Goal: Information Seeking & Learning: Learn about a topic

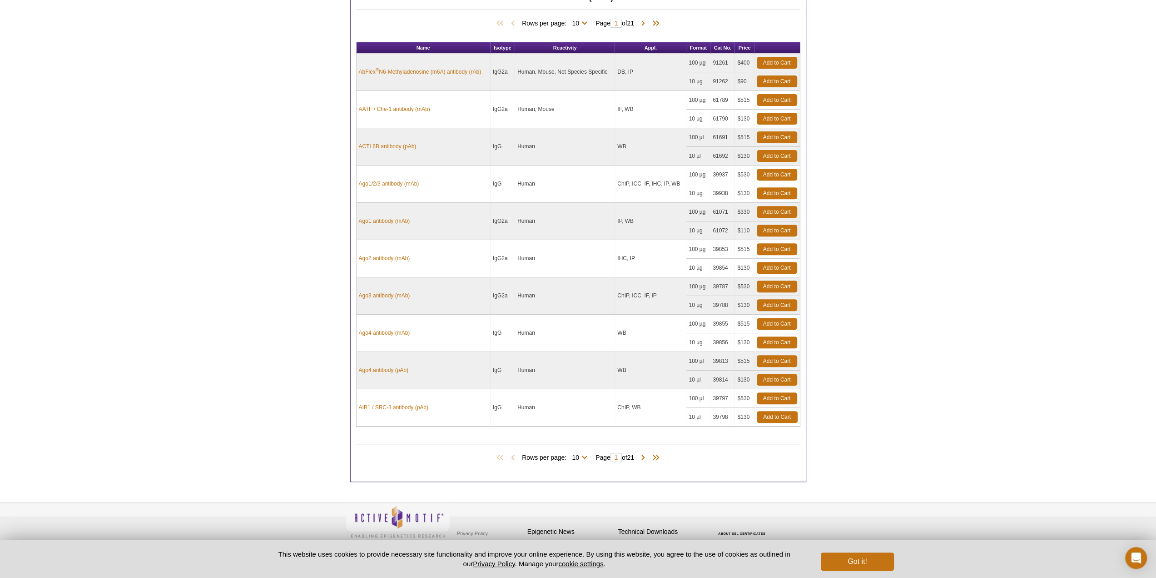
scroll to position [255, 0]
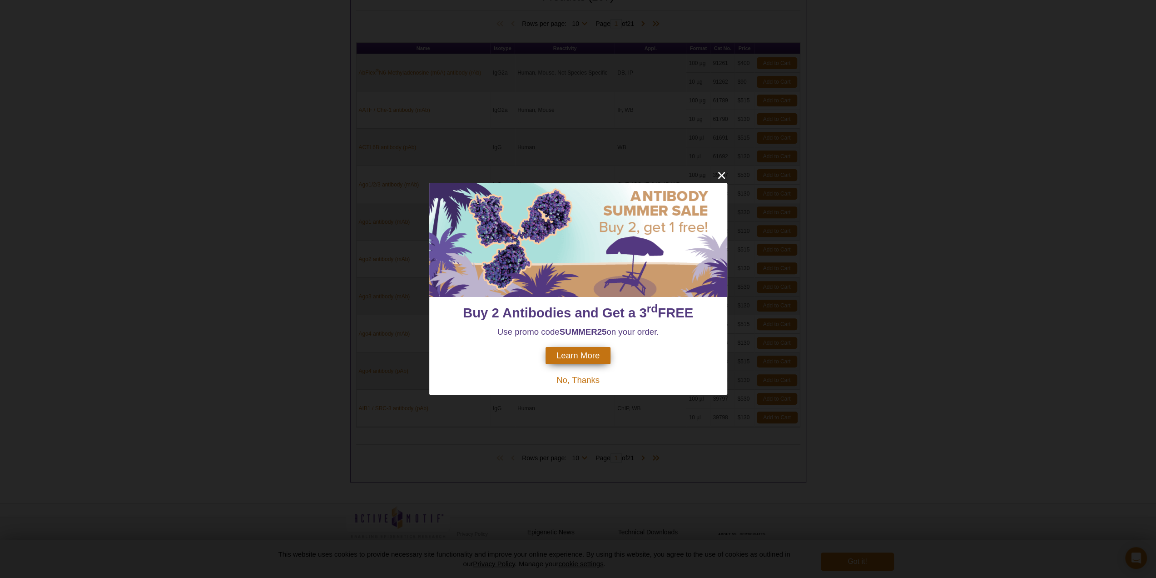
click at [582, 383] on span "No, Thanks" at bounding box center [578, 380] width 43 height 10
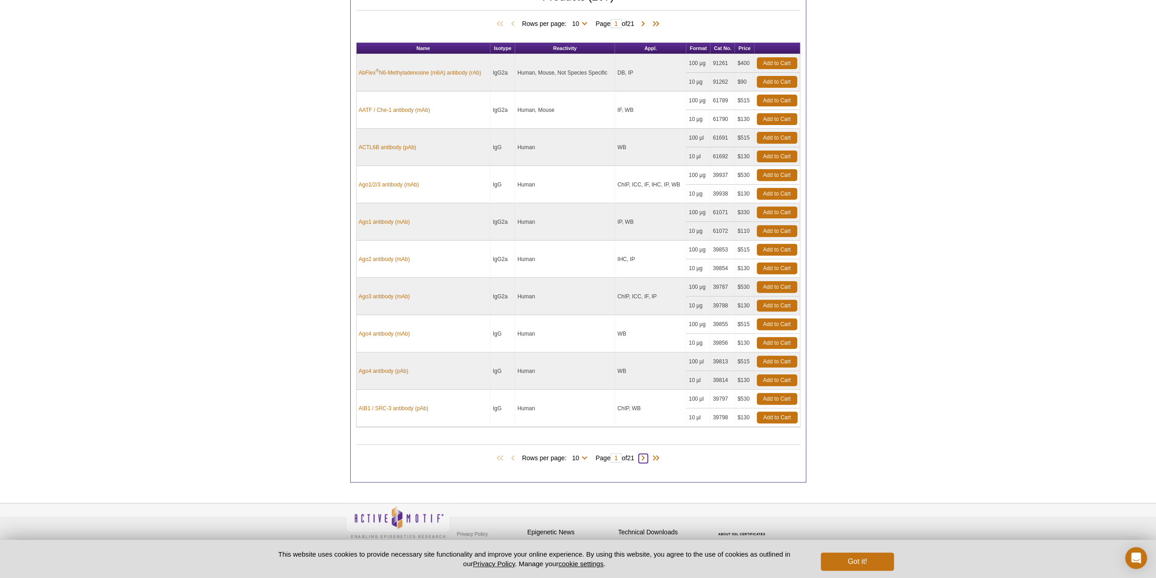
click at [646, 453] on span at bounding box center [643, 457] width 9 height 9
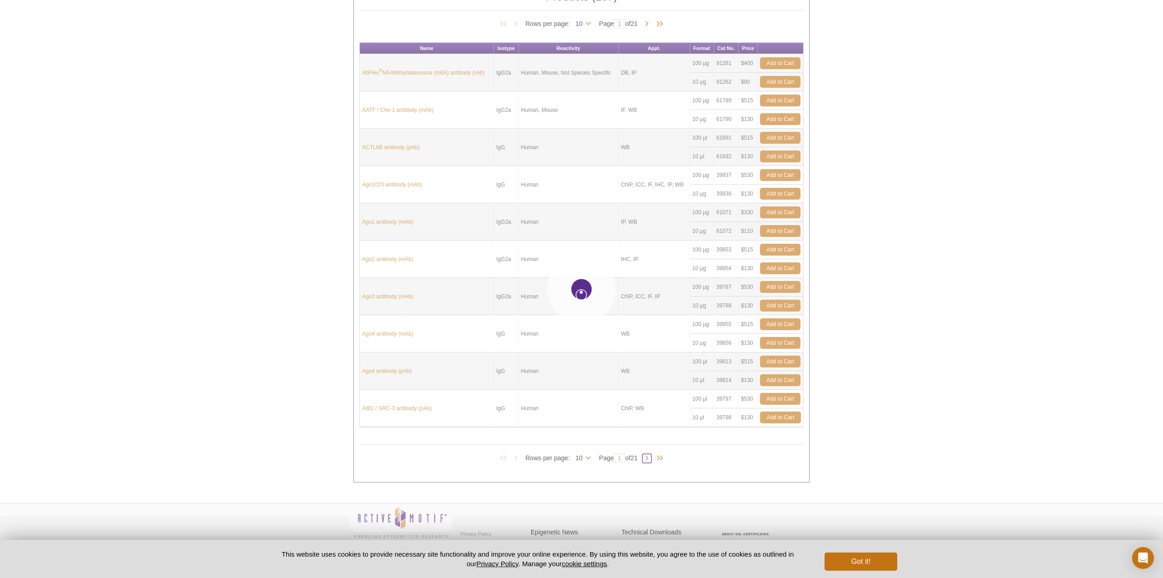
type input "2"
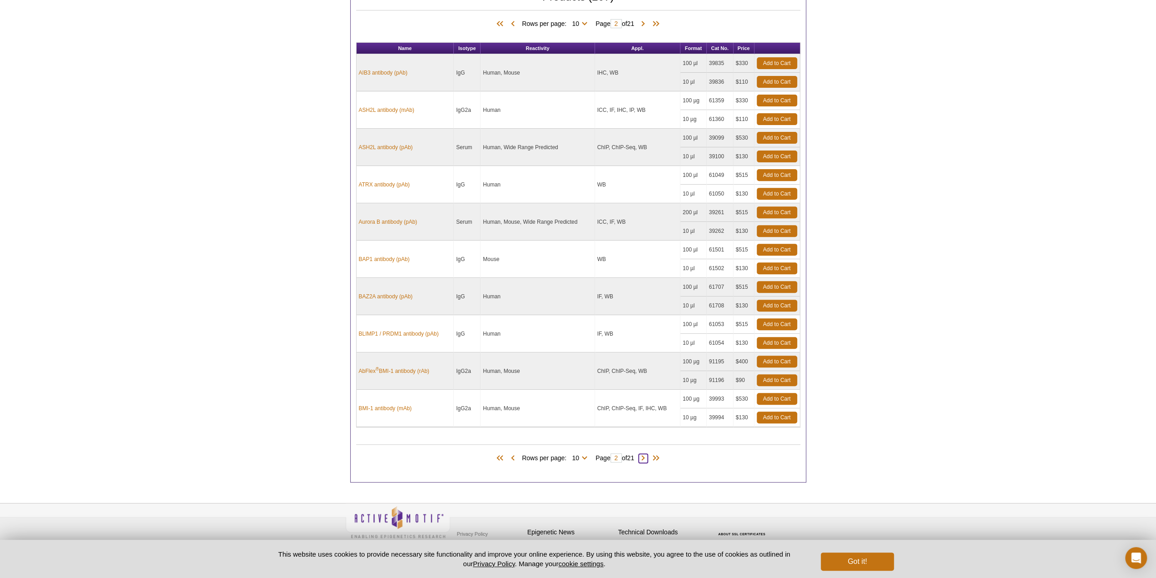
click at [645, 454] on span at bounding box center [643, 457] width 9 height 9
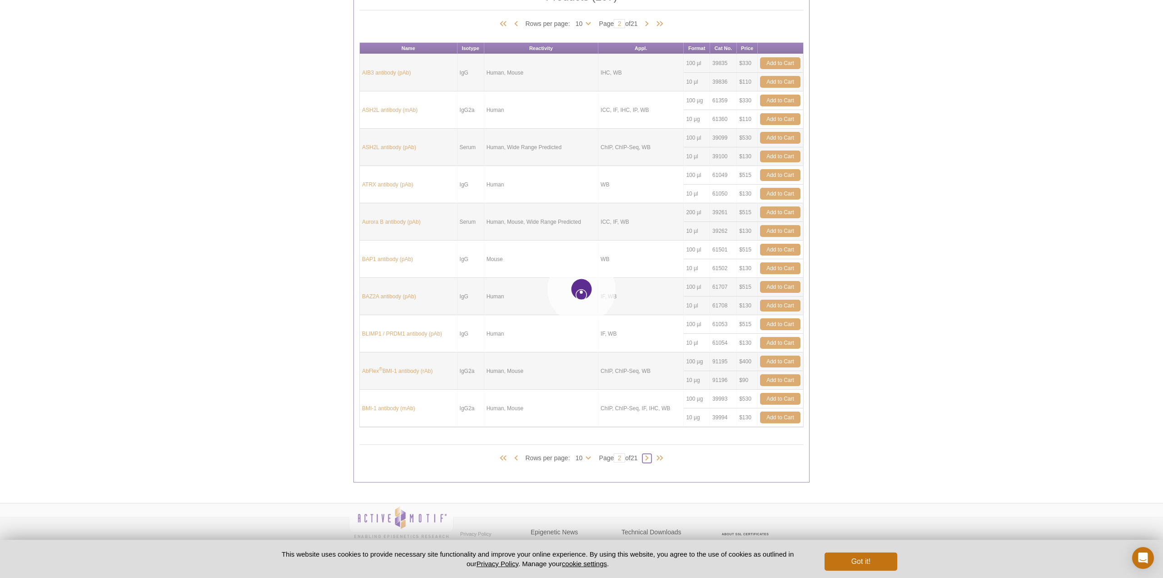
type input "3"
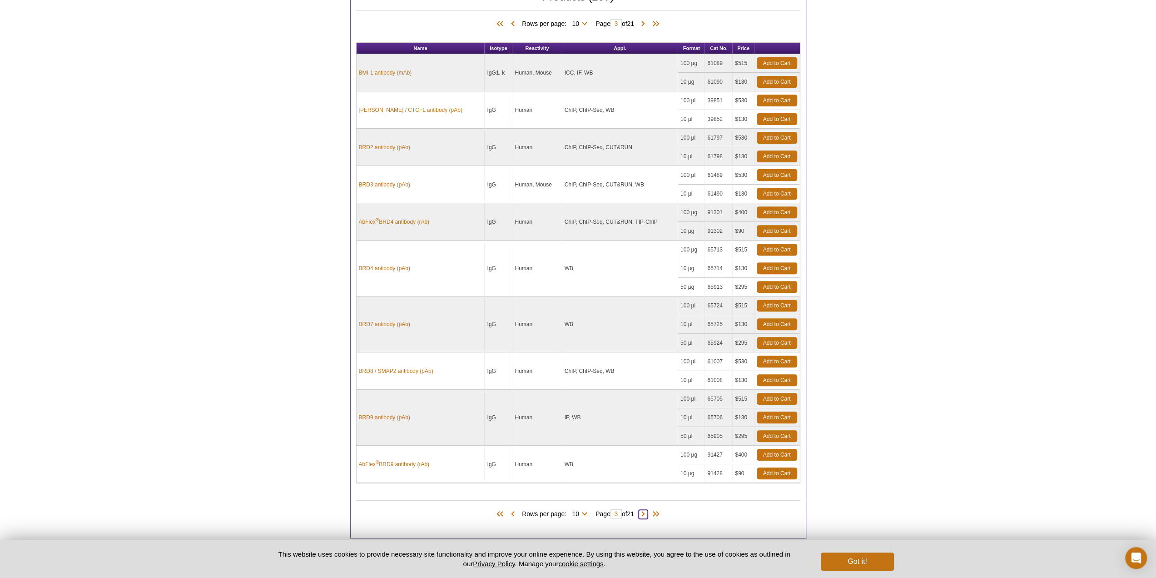
click at [647, 510] on span at bounding box center [643, 513] width 9 height 9
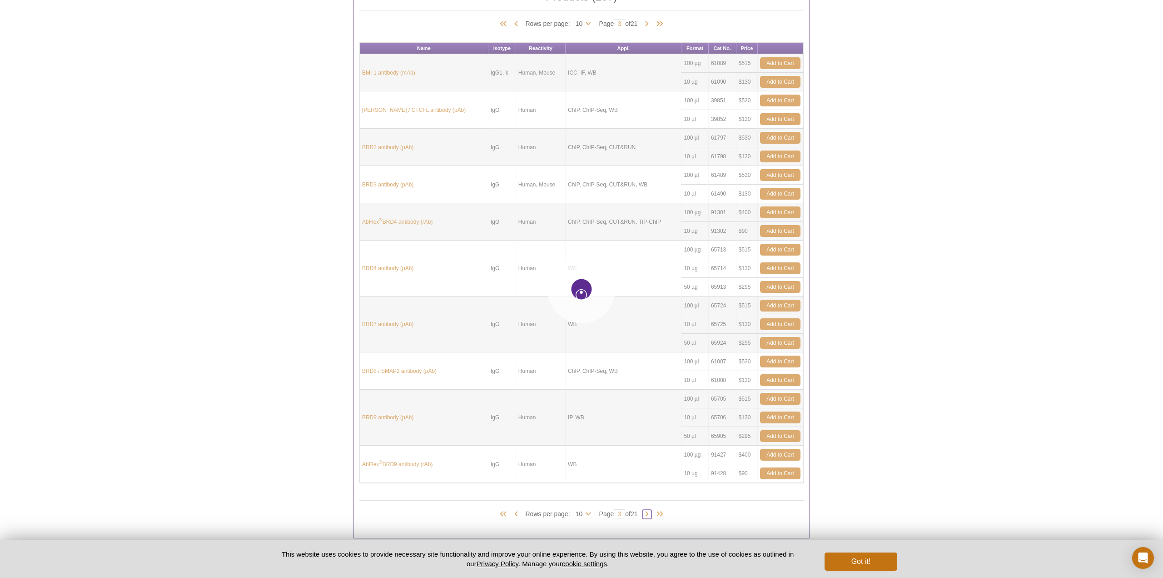
type input "4"
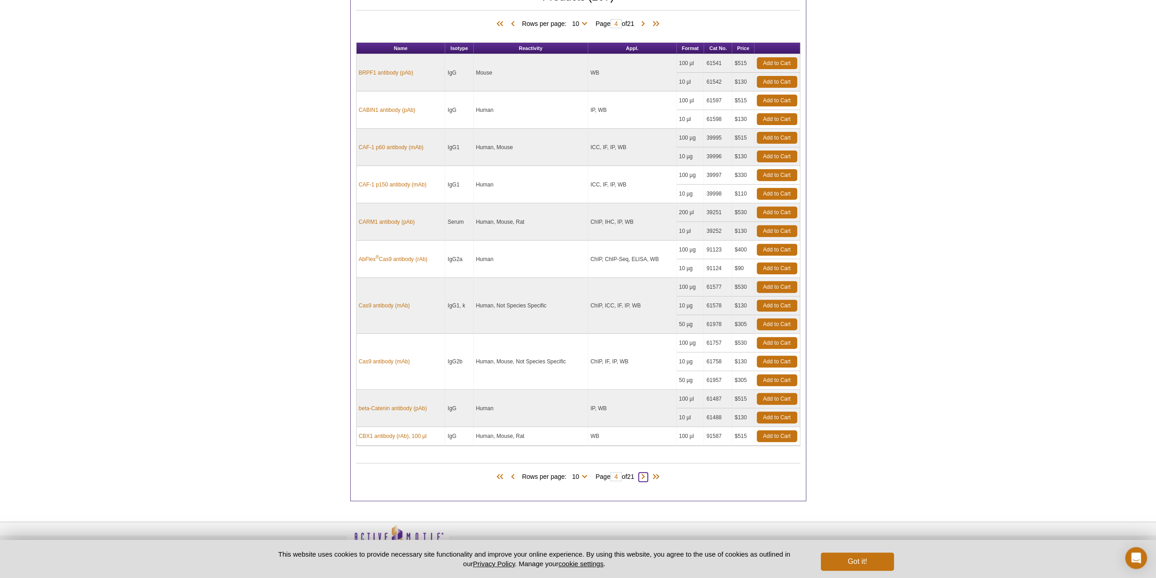
click at [645, 473] on span at bounding box center [643, 476] width 9 height 9
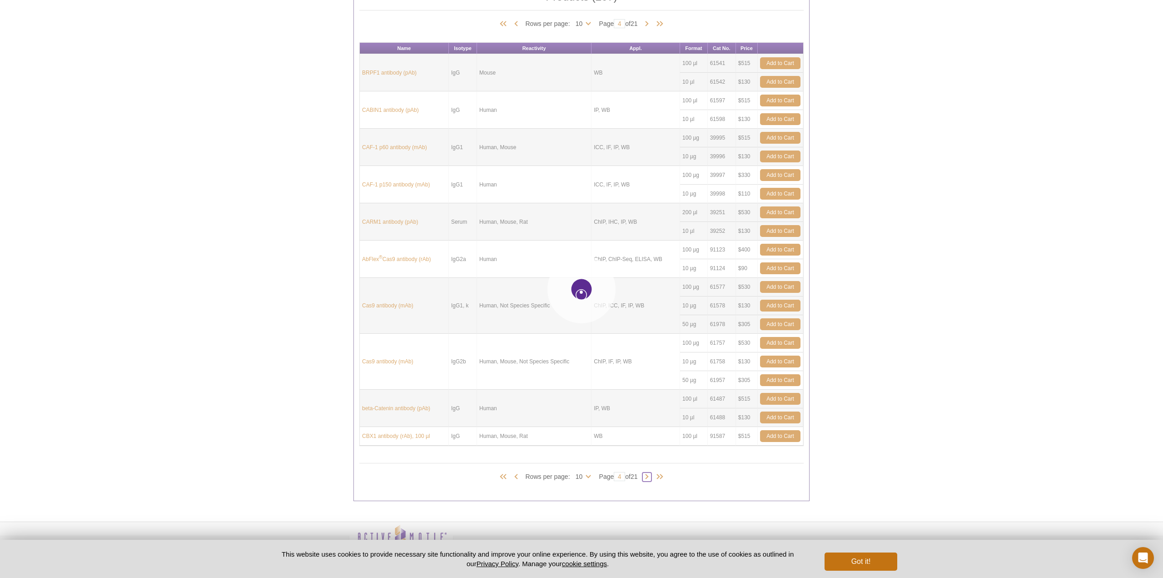
type input "5"
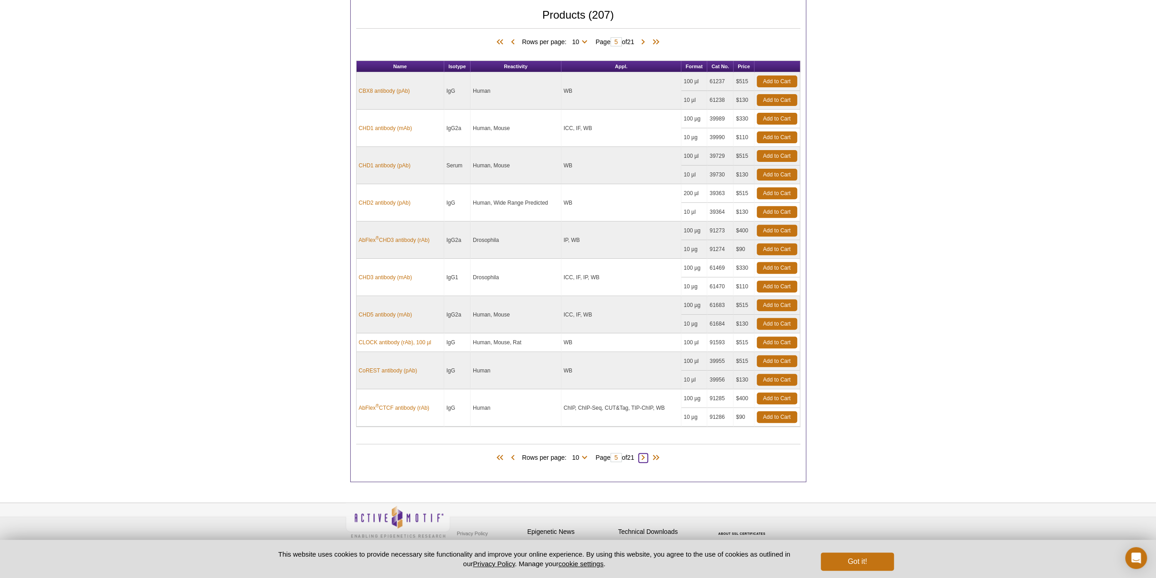
click at [648, 454] on span at bounding box center [643, 457] width 9 height 9
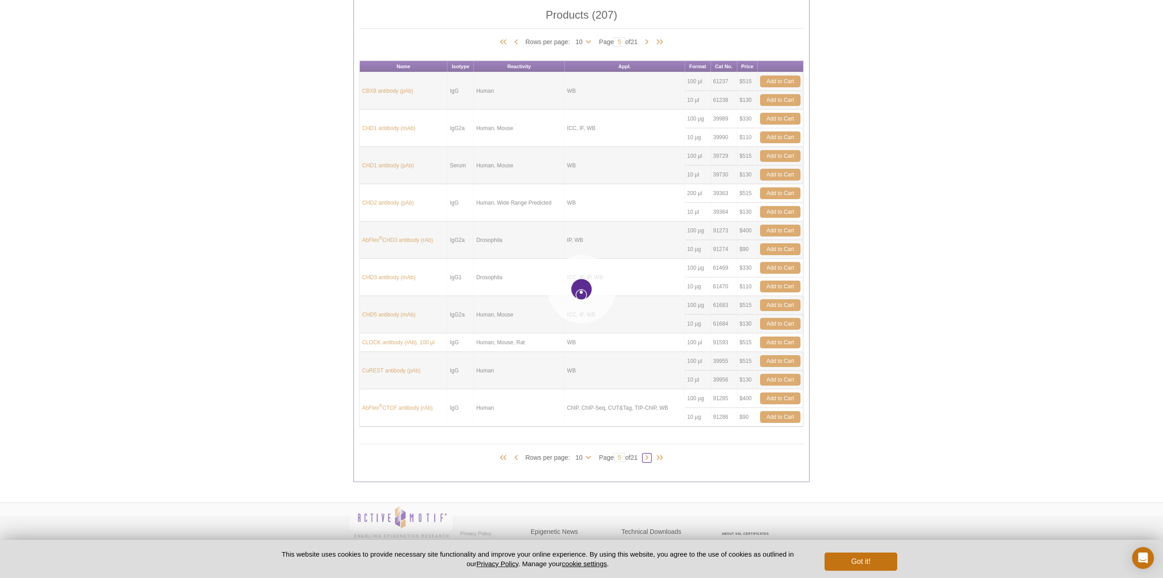
type input "6"
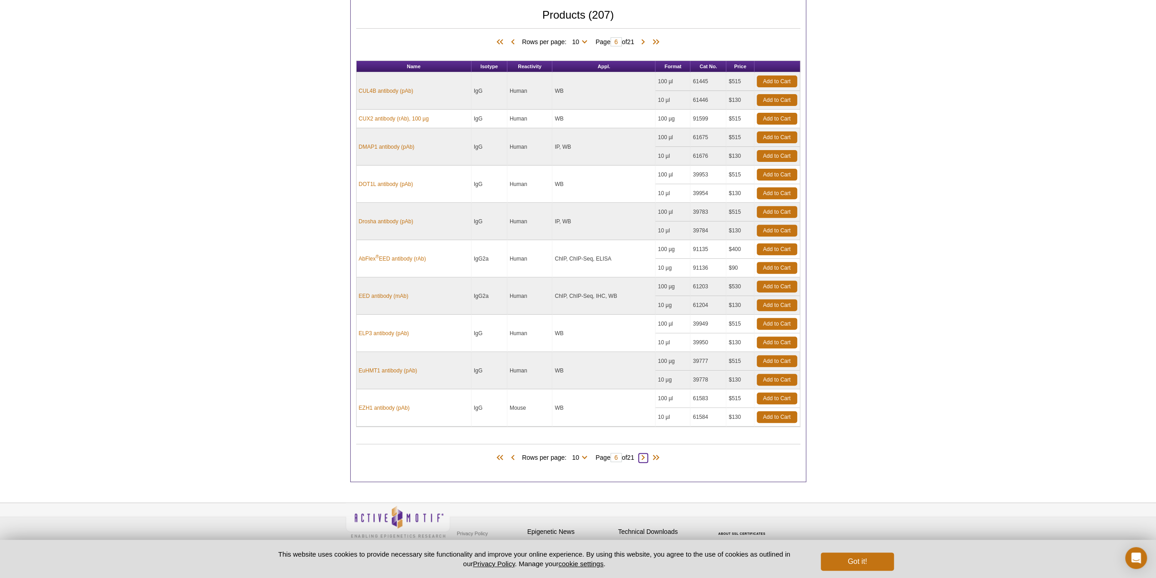
click at [646, 453] on span at bounding box center [643, 457] width 9 height 9
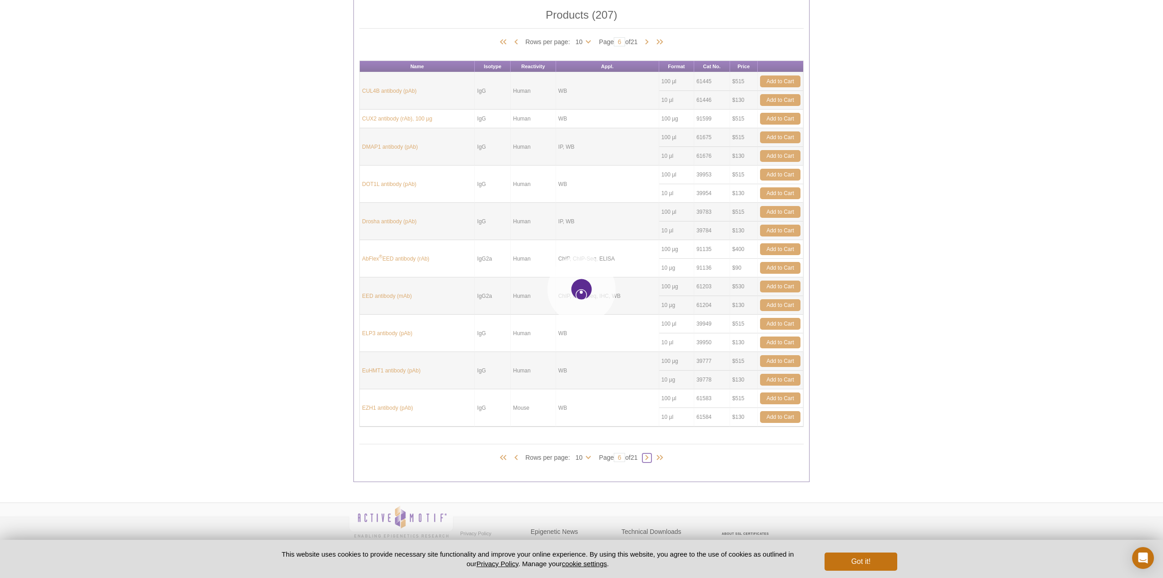
type input "7"
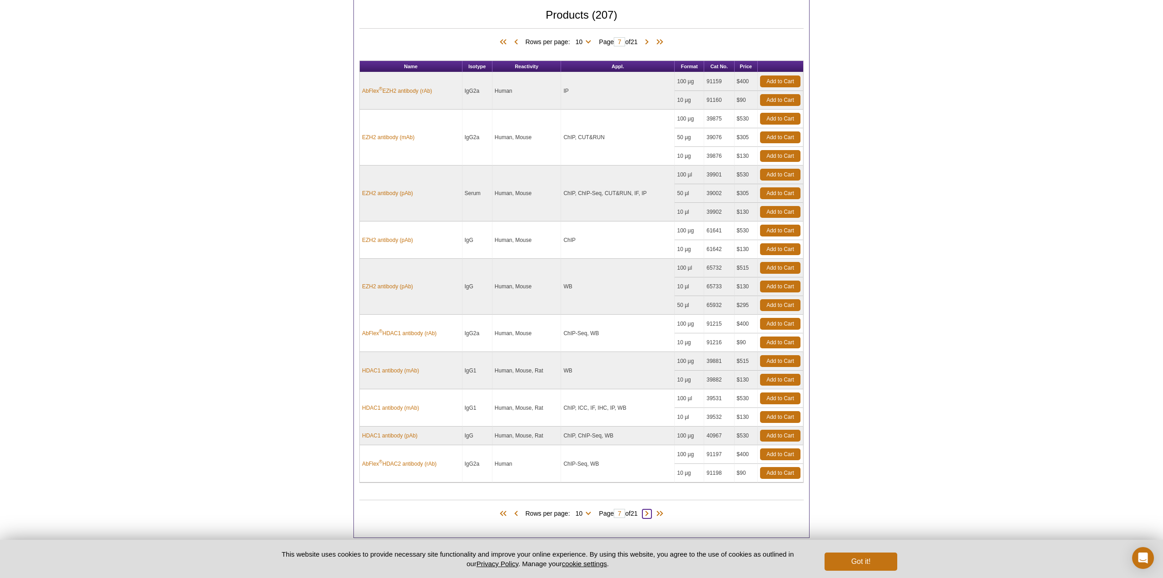
scroll to position [255, 0]
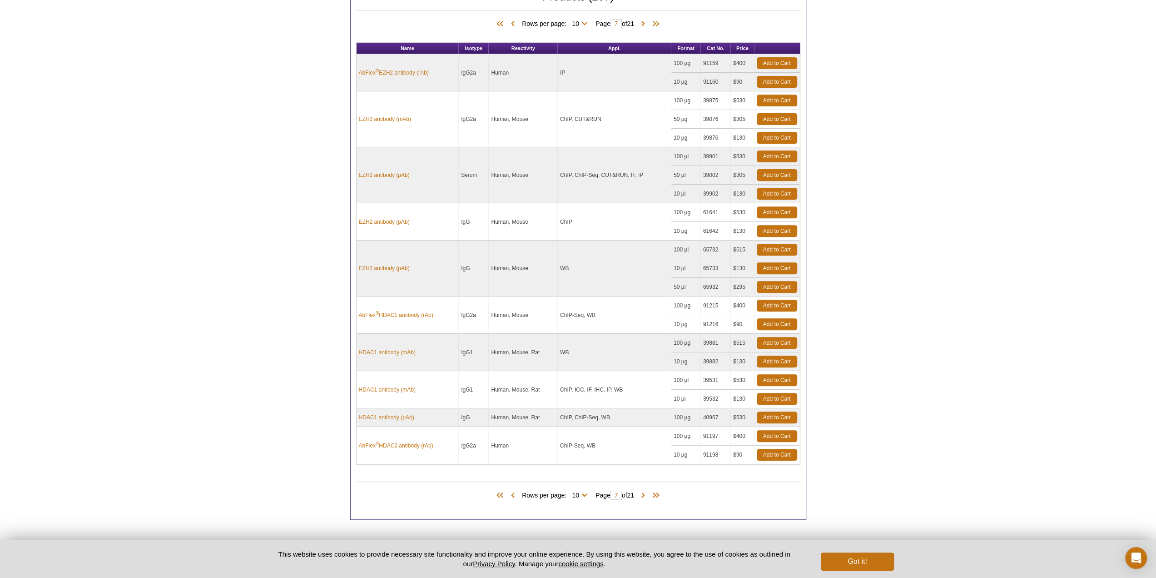
click at [646, 453] on td "ChIP-Seq, WB" at bounding box center [615, 445] width 114 height 37
click at [647, 491] on span at bounding box center [643, 495] width 9 height 9
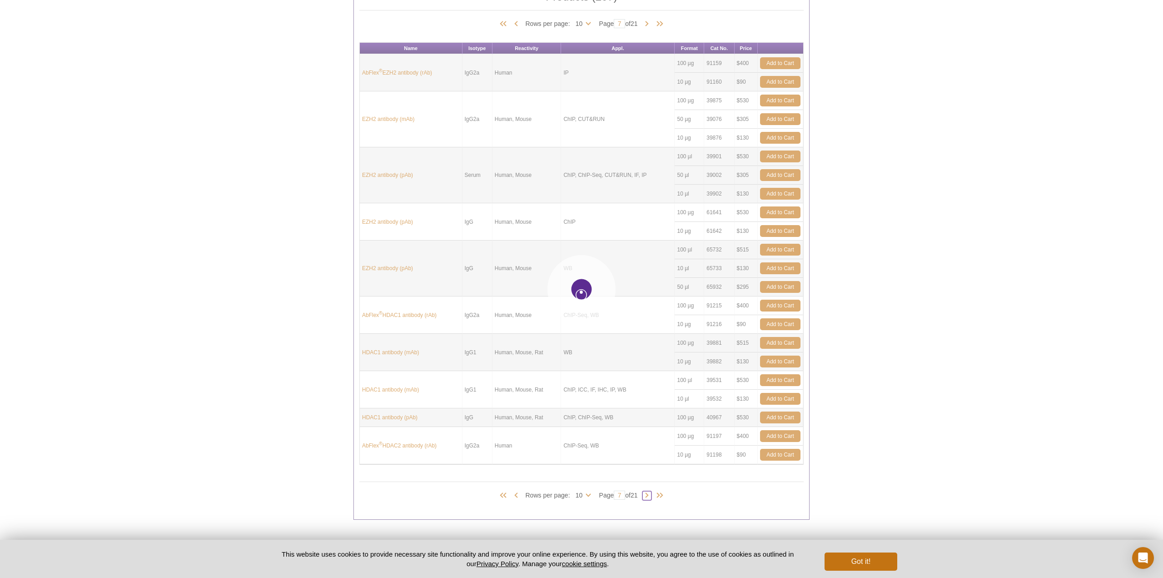
type input "8"
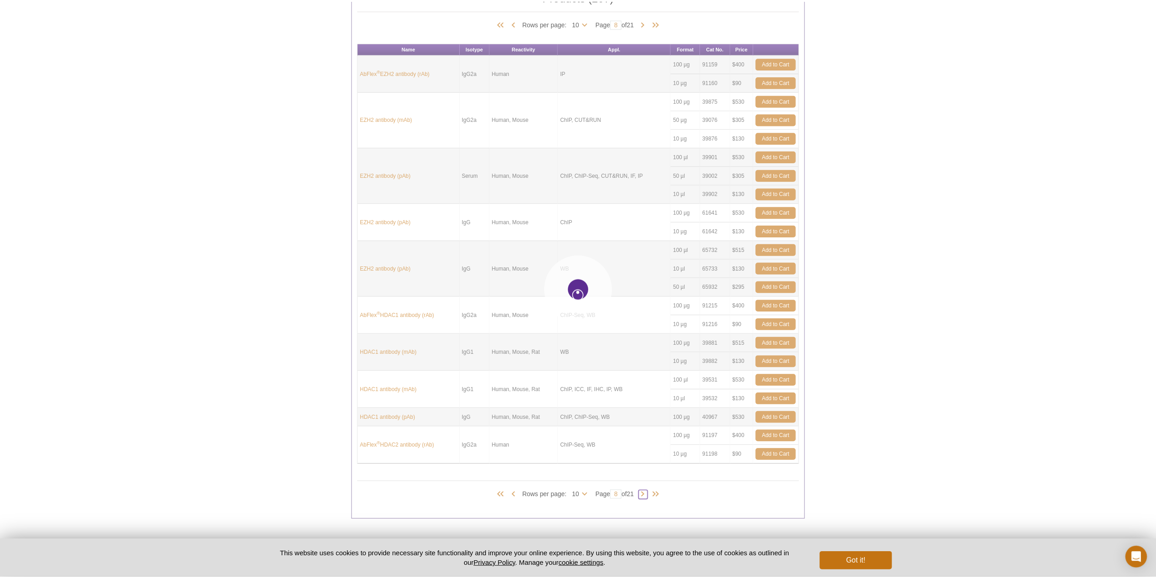
scroll to position [182, 0]
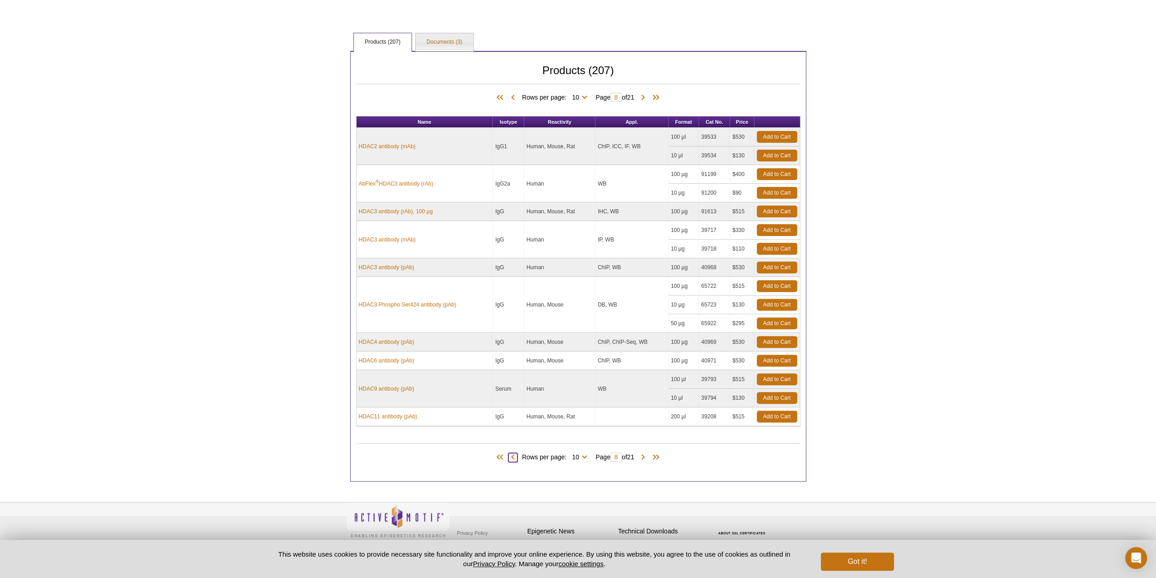
click at [510, 453] on span at bounding box center [512, 457] width 9 height 9
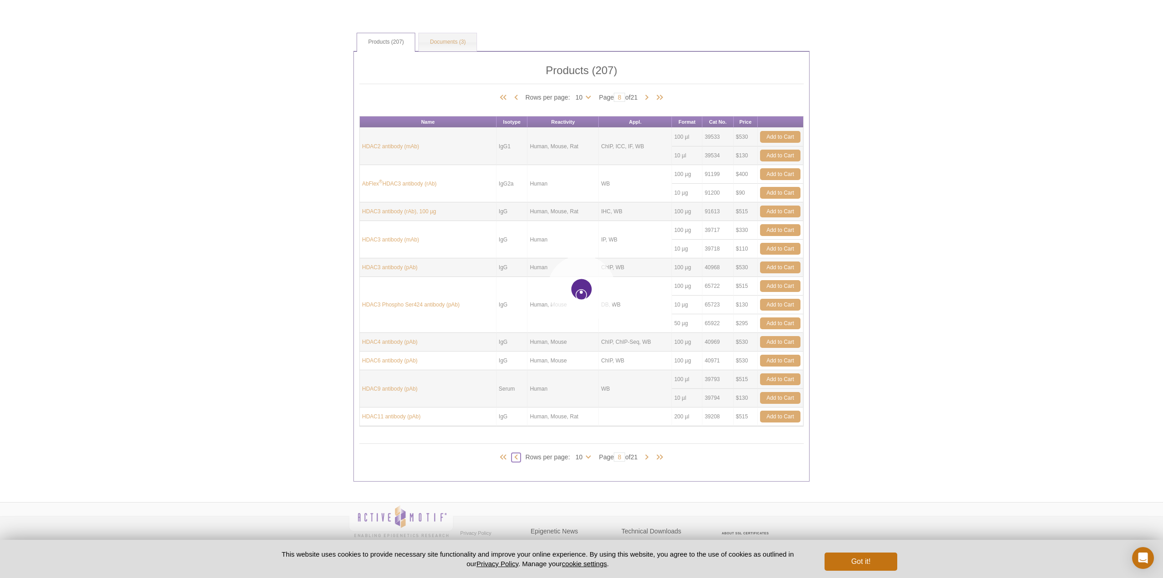
type input "7"
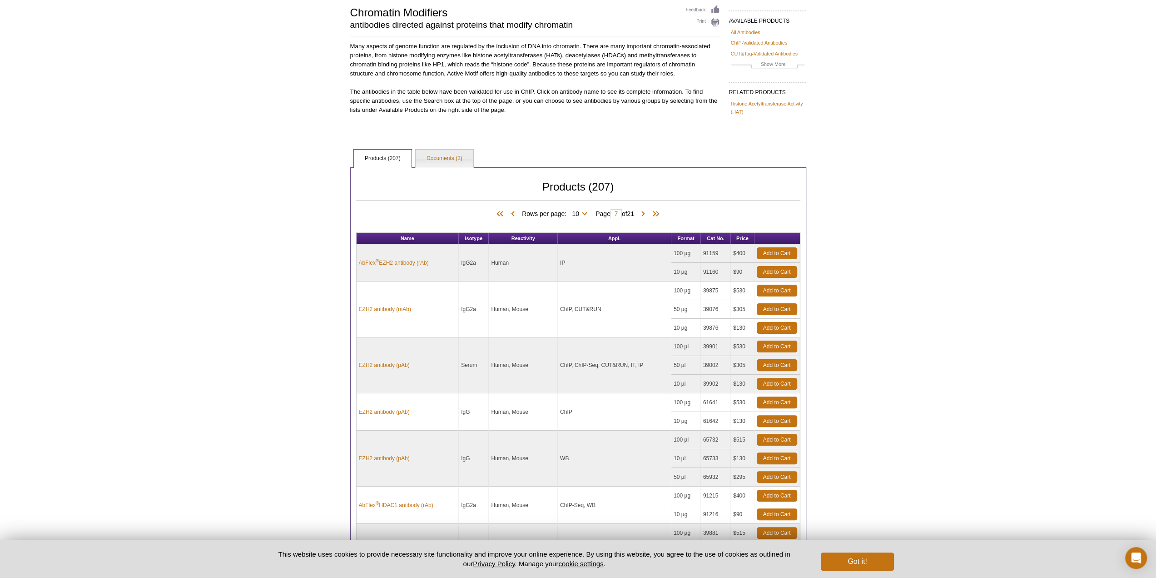
scroll to position [0, 0]
